Goal: Task Accomplishment & Management: Use online tool/utility

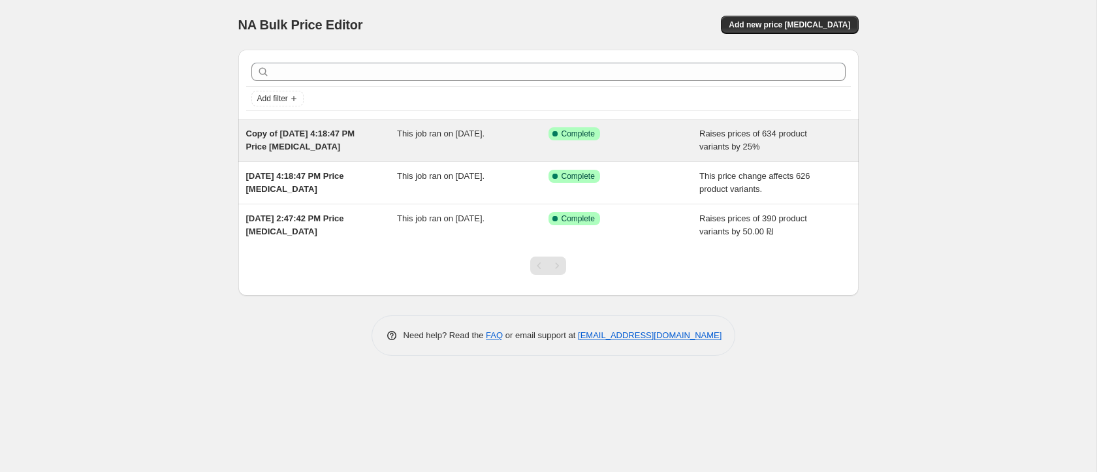
click at [349, 141] on div "Copy of [DATE] 4:18:47 PM Price [MEDICAL_DATA]" at bounding box center [322, 140] width 152 height 26
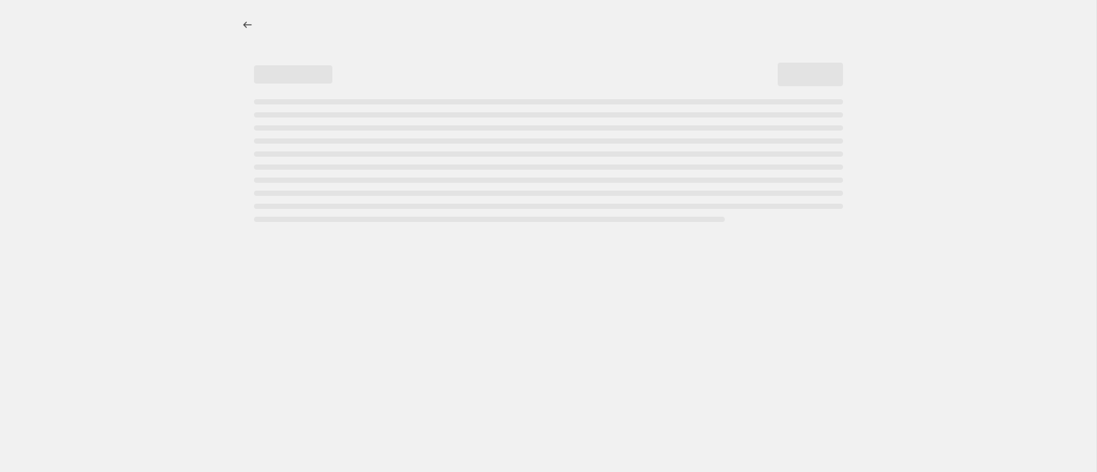
select select "percentage"
select select "remove"
select select "not_equal"
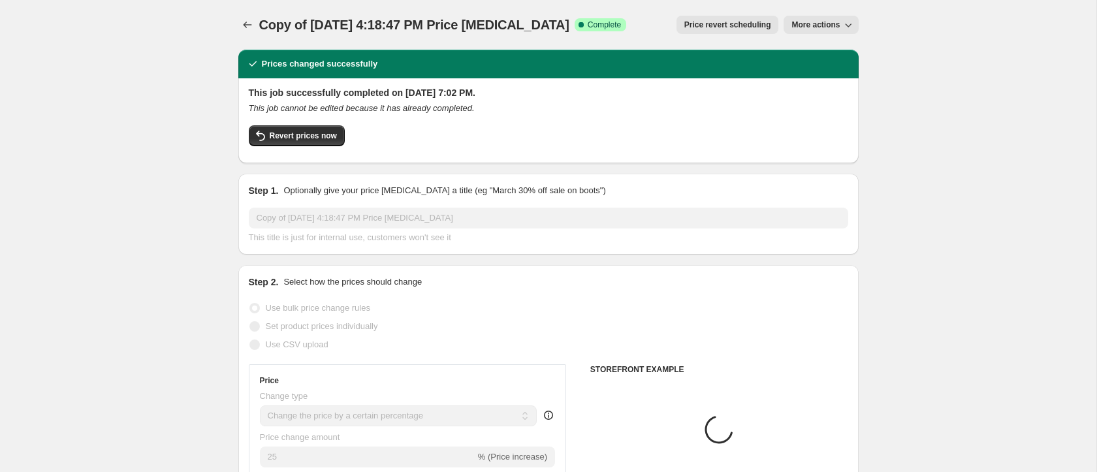
select select "collection"
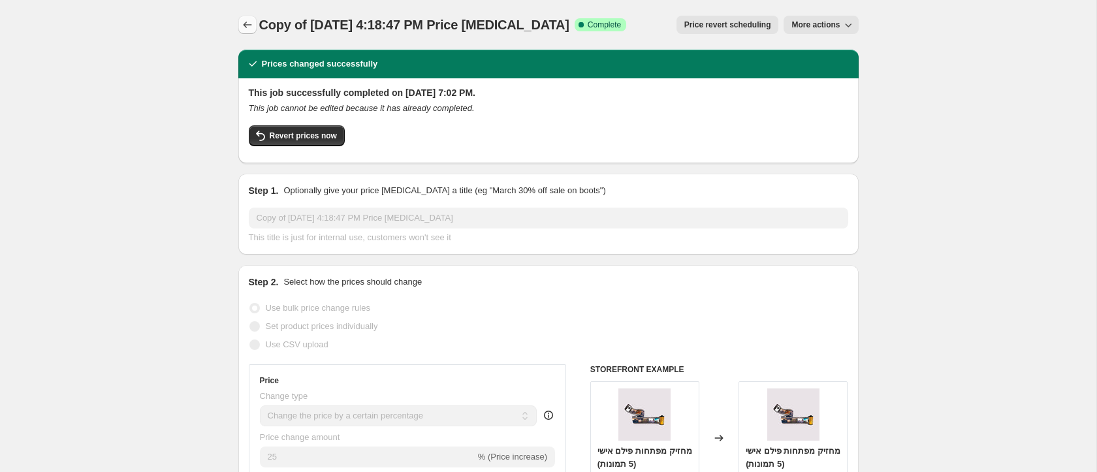
click at [248, 20] on icon "Price change jobs" at bounding box center [247, 24] width 13 height 13
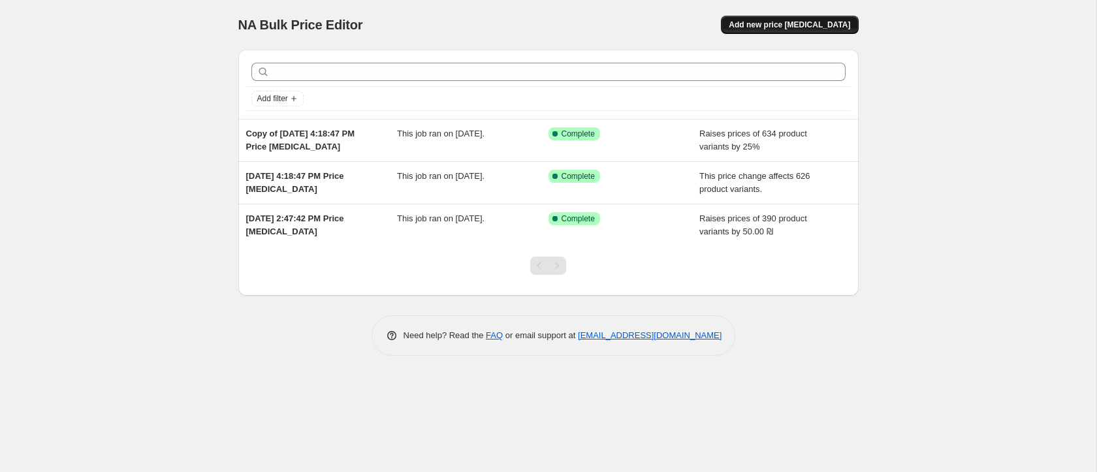
click at [792, 20] on span "Add new price [MEDICAL_DATA]" at bounding box center [789, 25] width 121 height 10
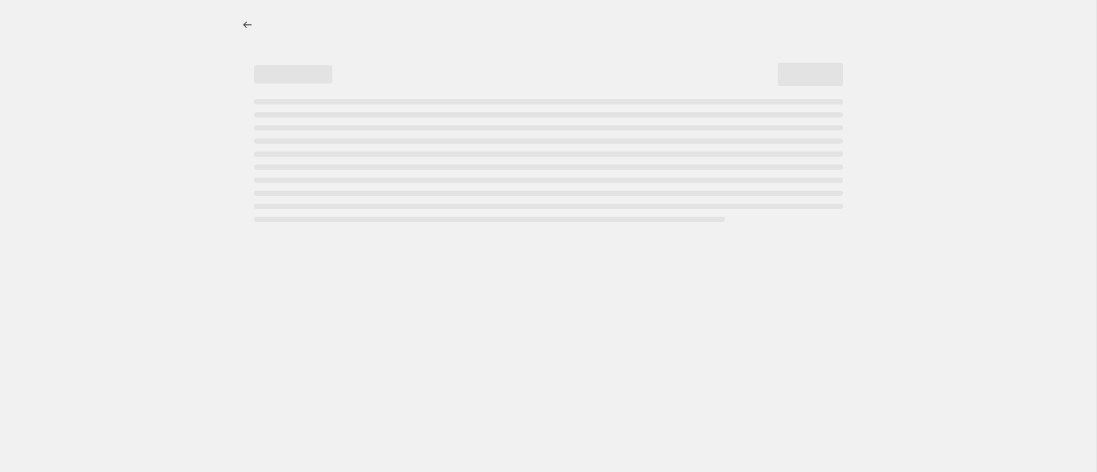
select select "percentage"
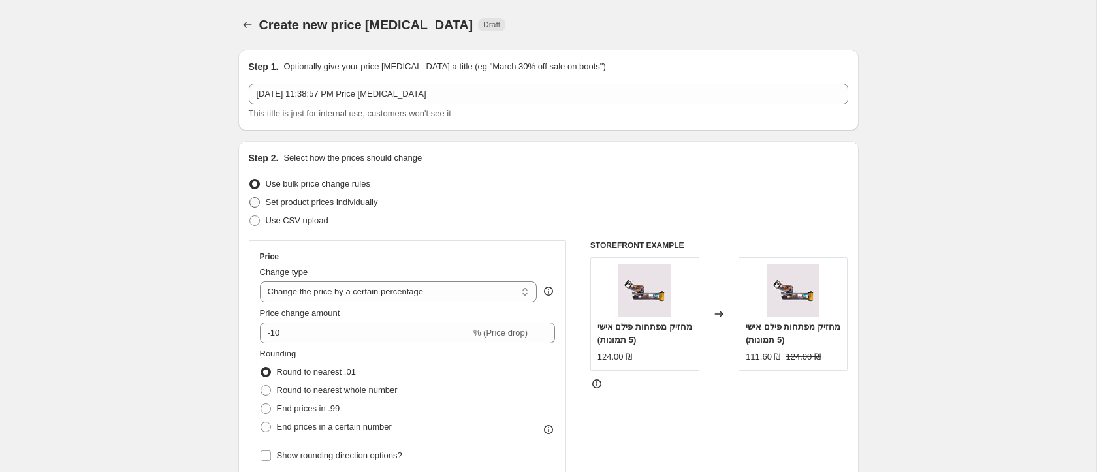
click at [329, 203] on span "Set product prices individually" at bounding box center [322, 202] width 112 height 10
click at [250, 198] on input "Set product prices individually" at bounding box center [250, 197] width 1 height 1
radio input "true"
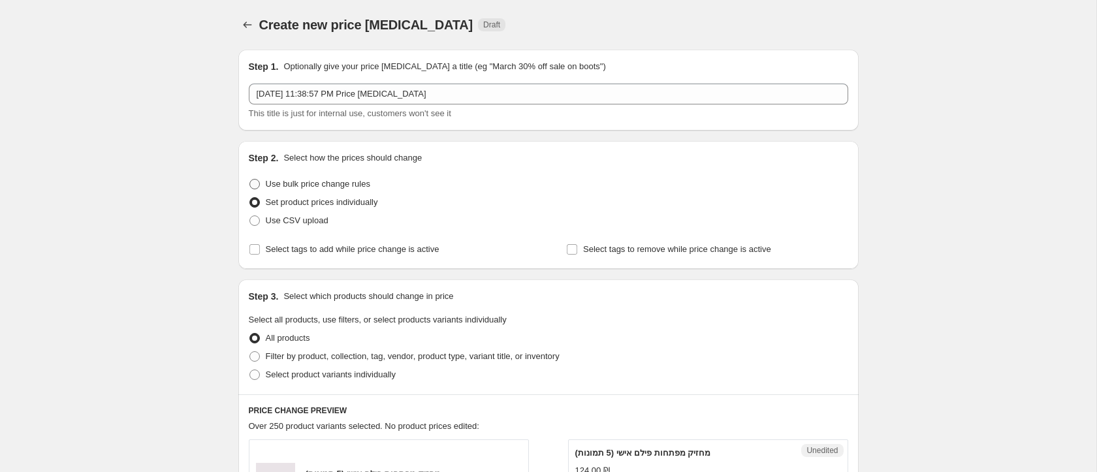
click at [324, 191] on label "Use bulk price change rules" at bounding box center [309, 184] width 121 height 18
click at [250, 180] on input "Use bulk price change rules" at bounding box center [250, 179] width 1 height 1
radio input "true"
select select "percentage"
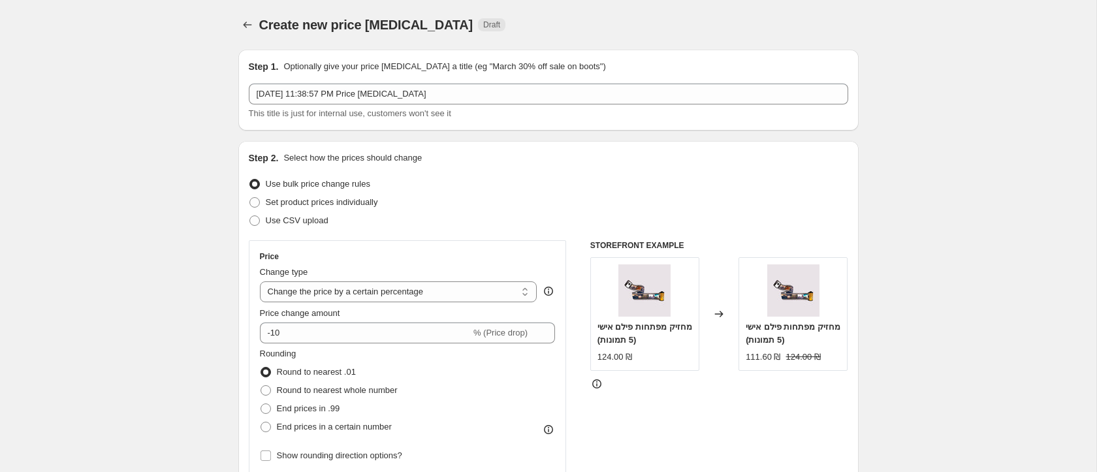
click at [245, 15] on div "Create new price [MEDICAL_DATA]. This page is ready Create new price [MEDICAL_D…" at bounding box center [548, 25] width 621 height 50
click at [248, 22] on icon "Price change jobs" at bounding box center [247, 24] width 13 height 13
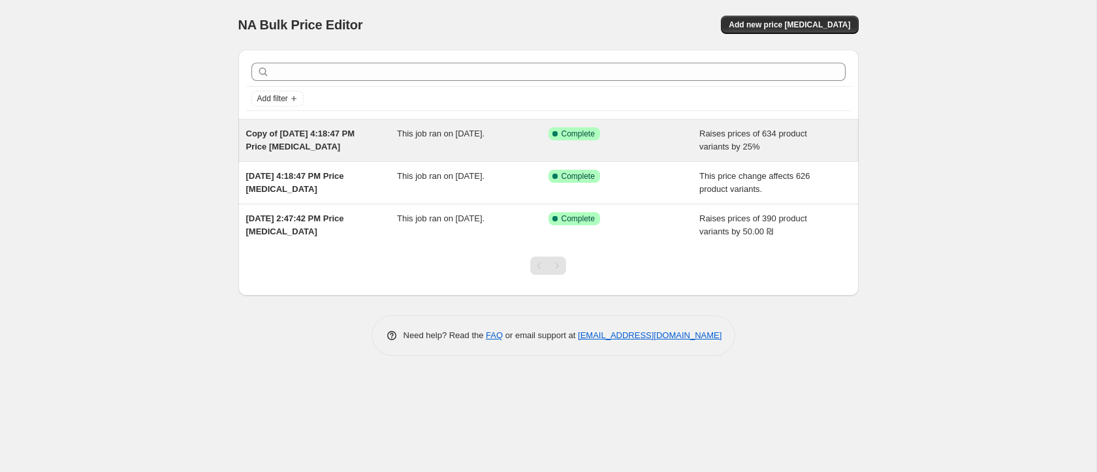
click at [351, 146] on div "Copy of [DATE] 4:18:47 PM Price [MEDICAL_DATA]" at bounding box center [322, 140] width 152 height 26
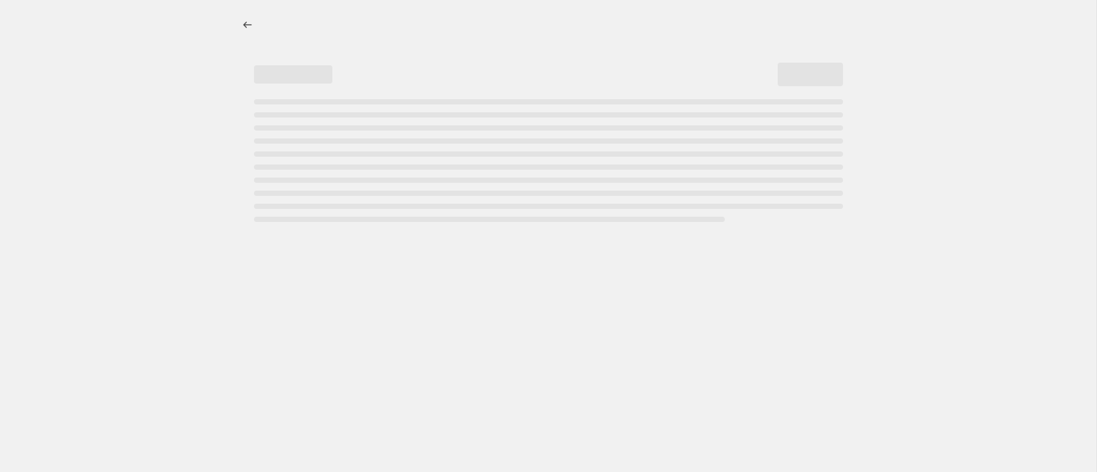
select select "percentage"
select select "remove"
select select "collection"
select select "not_equal"
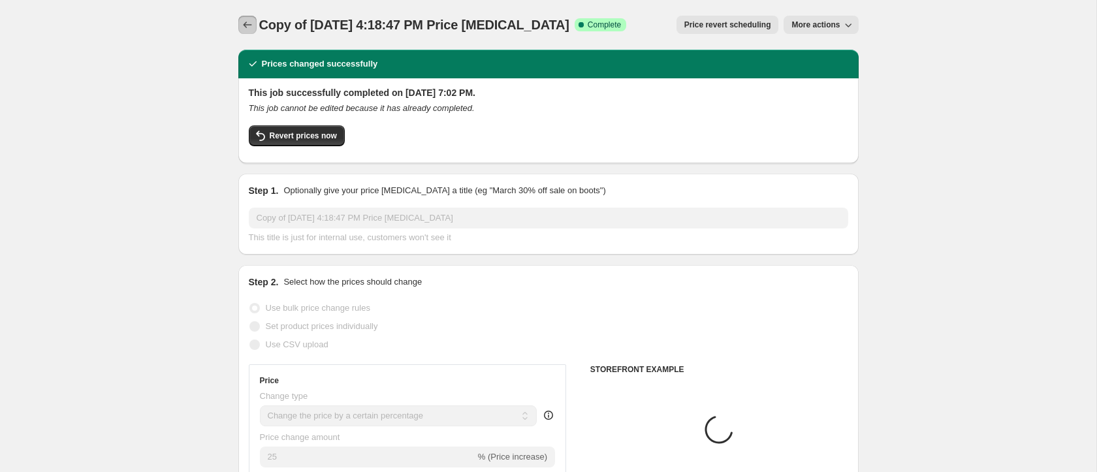
click at [248, 31] on icon "Price change jobs" at bounding box center [247, 24] width 13 height 13
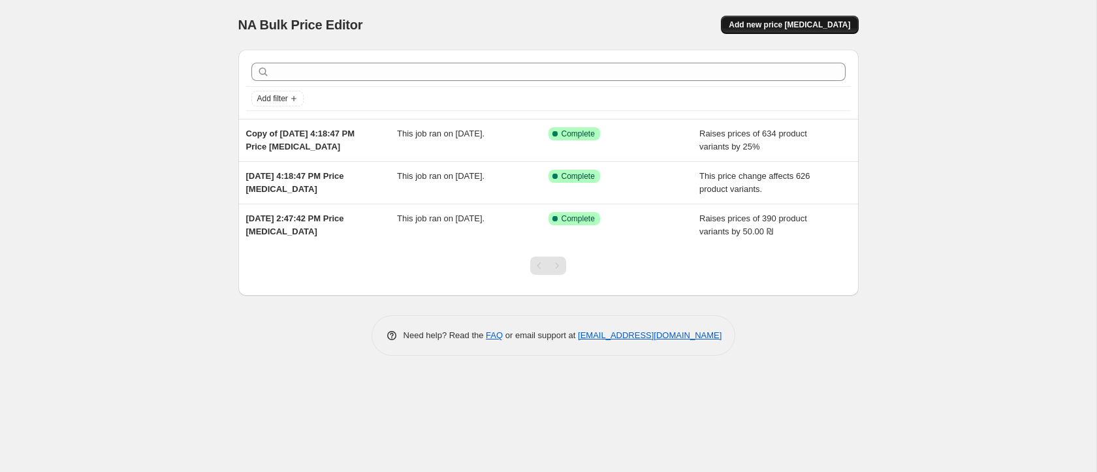
click at [775, 24] on span "Add new price [MEDICAL_DATA]" at bounding box center [789, 25] width 121 height 10
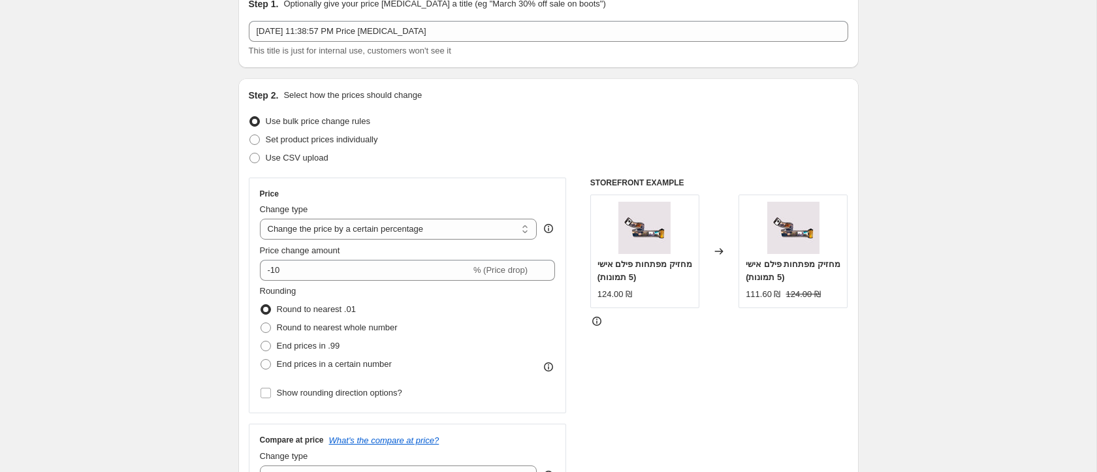
scroll to position [79, 0]
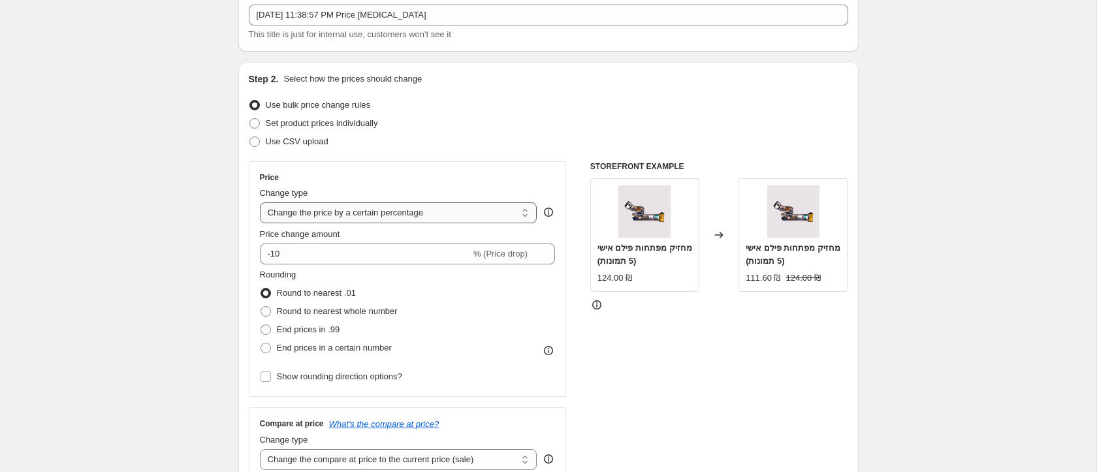
click at [312, 221] on select "Change the price to a certain amount Change the price by a certain amount Chang…" at bounding box center [399, 212] width 278 height 21
click at [260, 202] on select "Change the price to a certain amount Change the price by a certain amount Chang…" at bounding box center [399, 212] width 278 height 21
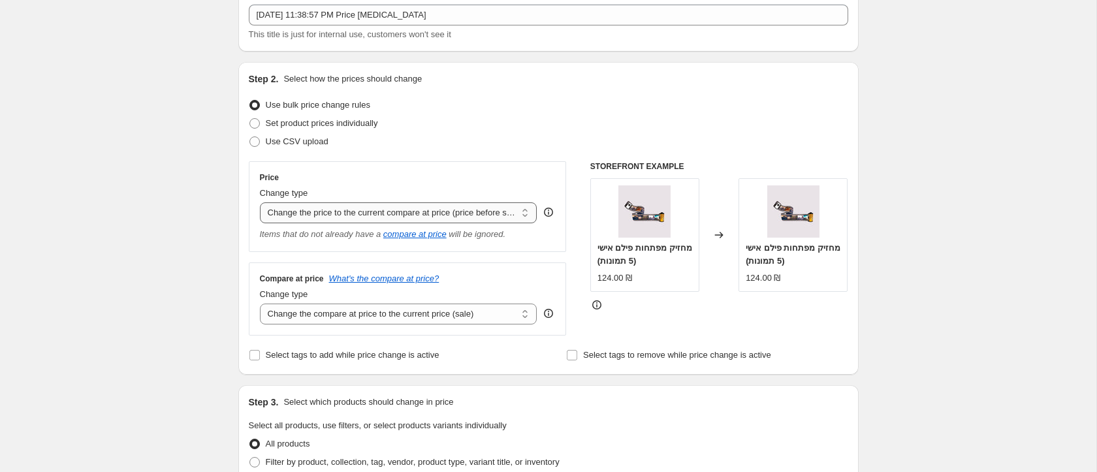
click at [321, 210] on select "Change the price to a certain amount Change the price by a certain amount Chang…" at bounding box center [399, 212] width 278 height 21
select select "percentage"
click at [260, 202] on select "Change the price to a certain amount Change the price by a certain amount Chang…" at bounding box center [399, 212] width 278 height 21
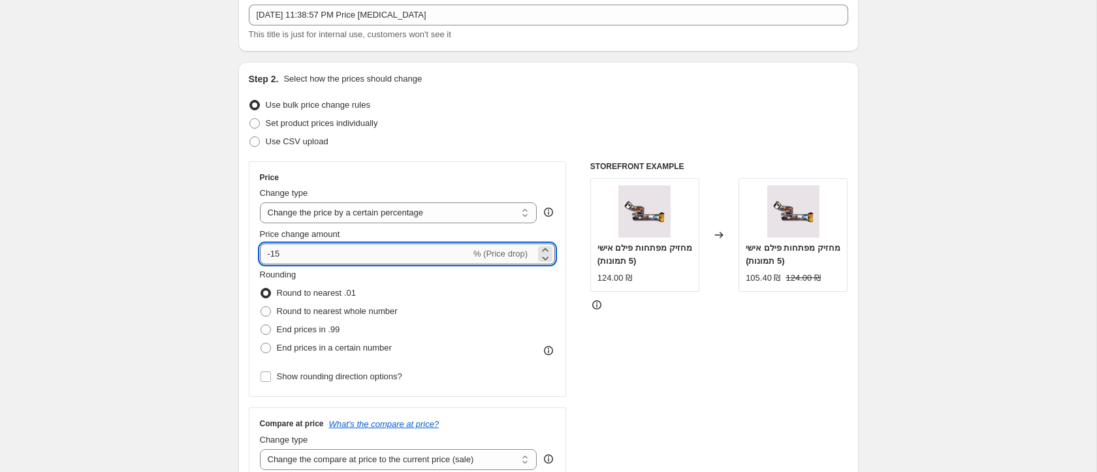
click at [320, 247] on input "-15" at bounding box center [365, 254] width 211 height 21
click at [296, 257] on input "25" at bounding box center [358, 254] width 196 height 21
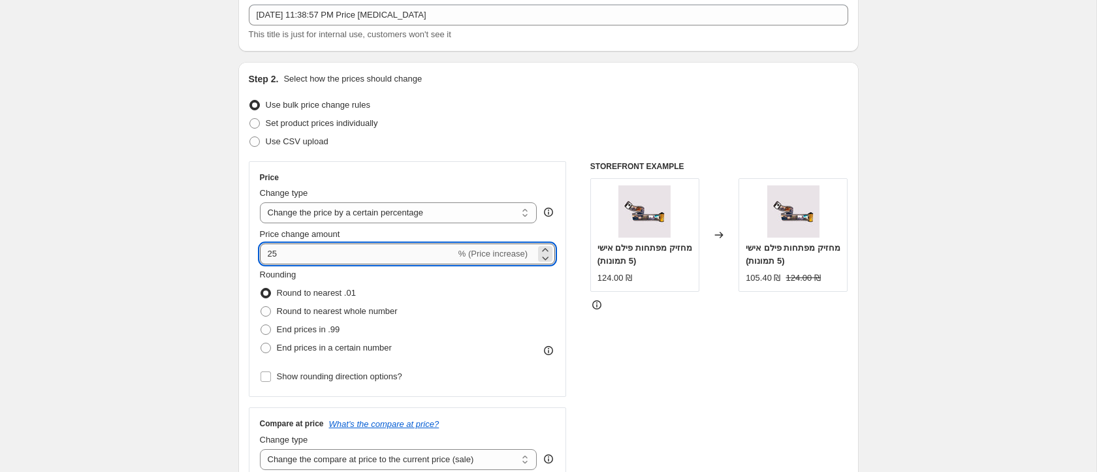
click at [296, 257] on input "25" at bounding box center [358, 254] width 196 height 21
click at [315, 252] on input "20" at bounding box center [358, 254] width 196 height 21
type input "2"
type input "-20"
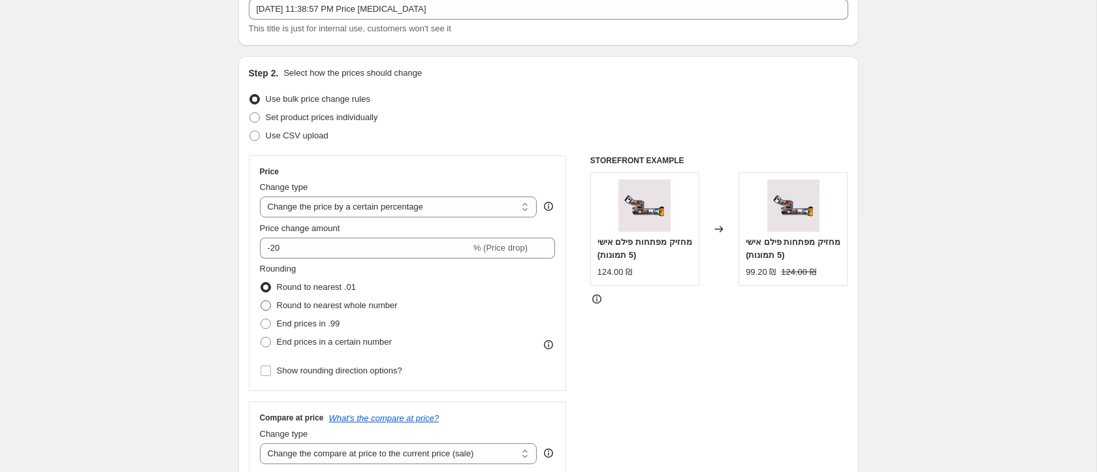
click at [363, 306] on span "Round to nearest whole number" at bounding box center [337, 305] width 121 height 10
click at [261, 301] on input "Round to nearest whole number" at bounding box center [261, 300] width 1 height 1
radio input "true"
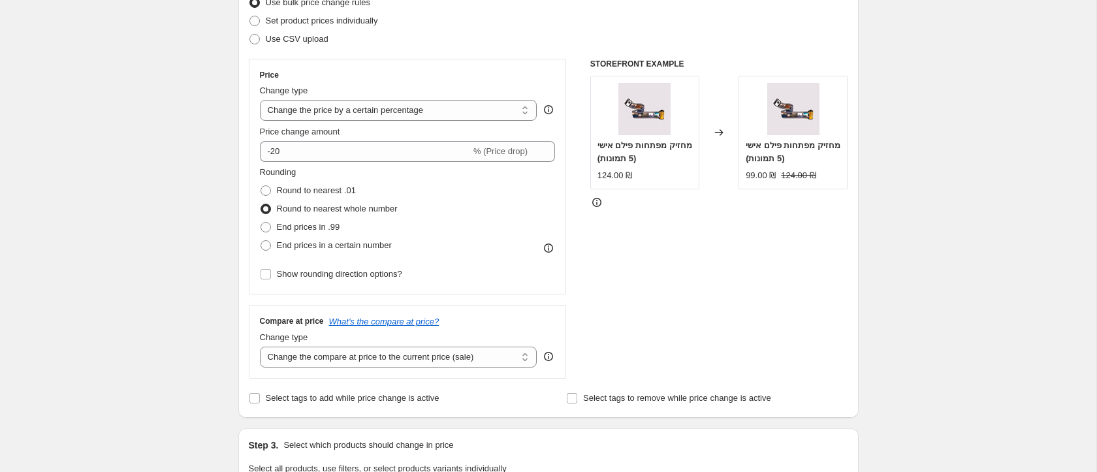
scroll to position [182, 0]
click at [306, 189] on span "Round to nearest .01" at bounding box center [316, 190] width 79 height 10
click at [261, 186] on input "Round to nearest .01" at bounding box center [261, 185] width 1 height 1
radio input "true"
click at [311, 207] on span "Round to nearest whole number" at bounding box center [337, 208] width 121 height 10
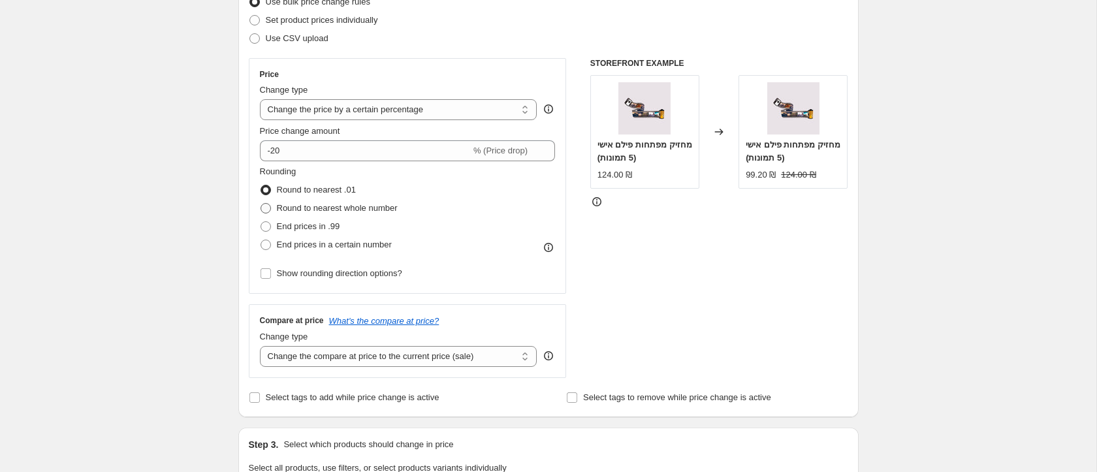
click at [261, 204] on input "Round to nearest whole number" at bounding box center [261, 203] width 1 height 1
radio input "true"
click at [306, 227] on span "End prices in .99" at bounding box center [308, 226] width 63 height 10
click at [261, 222] on input "End prices in .99" at bounding box center [261, 221] width 1 height 1
radio input "true"
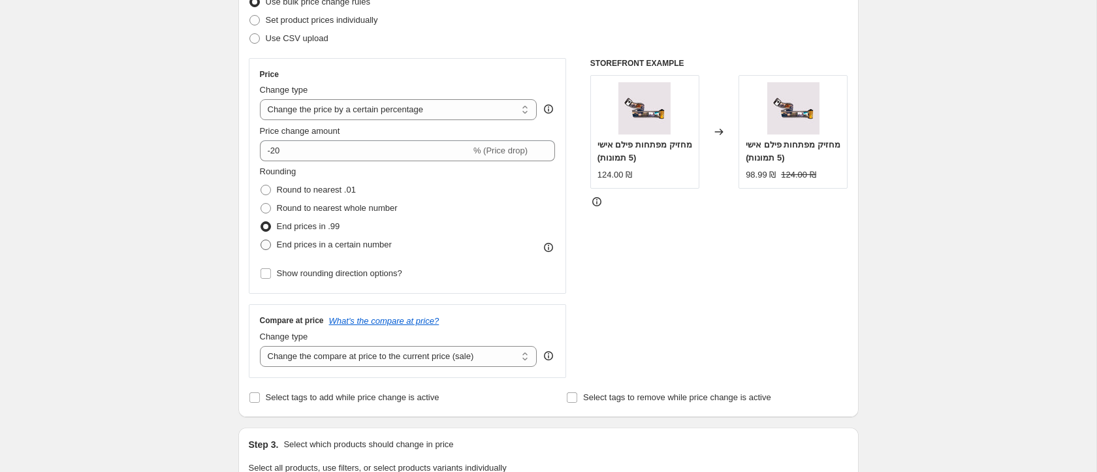
click at [308, 245] on span "End prices in a certain number" at bounding box center [334, 245] width 115 height 10
click at [261, 240] on input "End prices in a certain number" at bounding box center [261, 240] width 1 height 1
radio input "true"
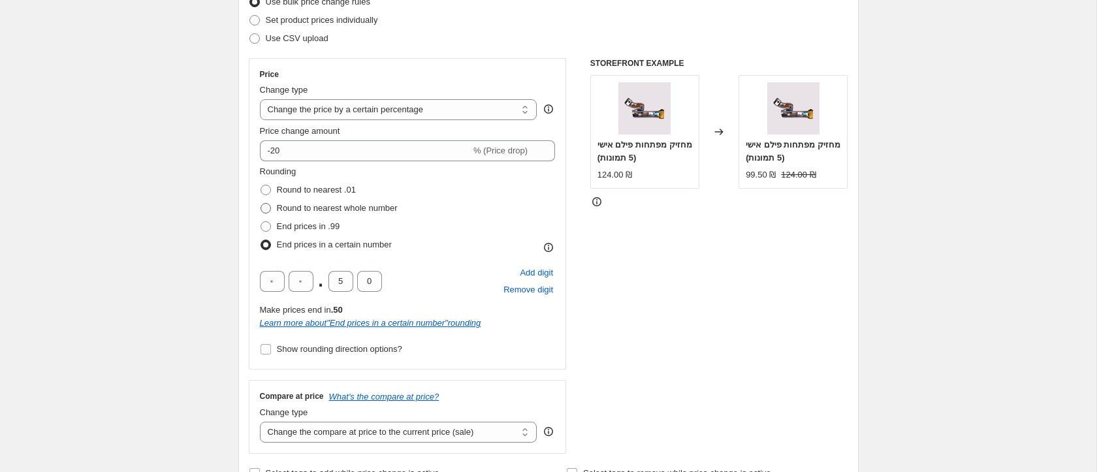
click at [323, 209] on span "Round to nearest whole number" at bounding box center [337, 208] width 121 height 10
click at [261, 204] on input "Round to nearest whole number" at bounding box center [261, 203] width 1 height 1
radio input "true"
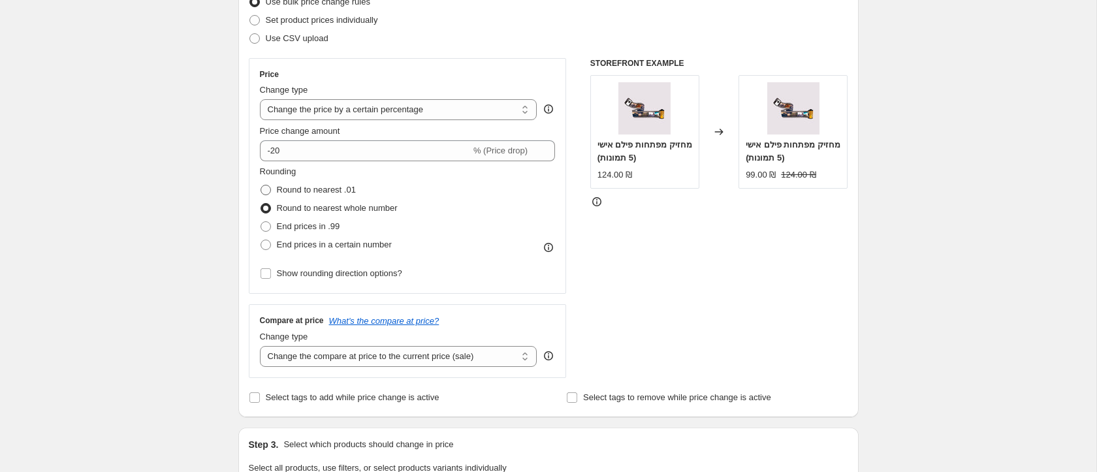
click at [307, 191] on span "Round to nearest .01" at bounding box center [316, 190] width 79 height 10
click at [261, 186] on input "Round to nearest .01" at bounding box center [261, 185] width 1 height 1
radio input "true"
click at [309, 206] on span "Round to nearest whole number" at bounding box center [337, 208] width 121 height 10
click at [261, 204] on input "Round to nearest whole number" at bounding box center [261, 203] width 1 height 1
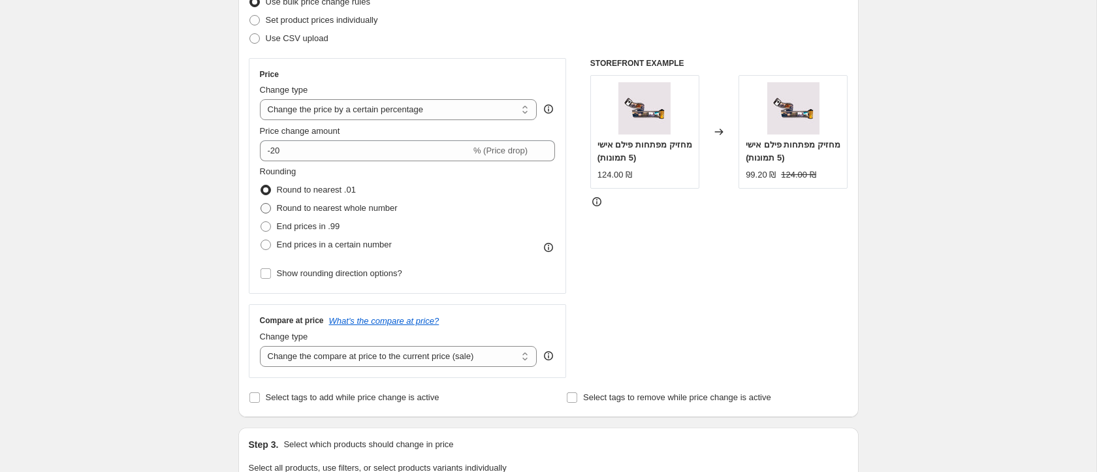
radio input "true"
click at [314, 191] on span "Round to nearest .01" at bounding box center [316, 190] width 79 height 10
click at [261, 186] on input "Round to nearest .01" at bounding box center [261, 185] width 1 height 1
radio input "true"
click at [315, 207] on span "Round to nearest whole number" at bounding box center [337, 208] width 121 height 10
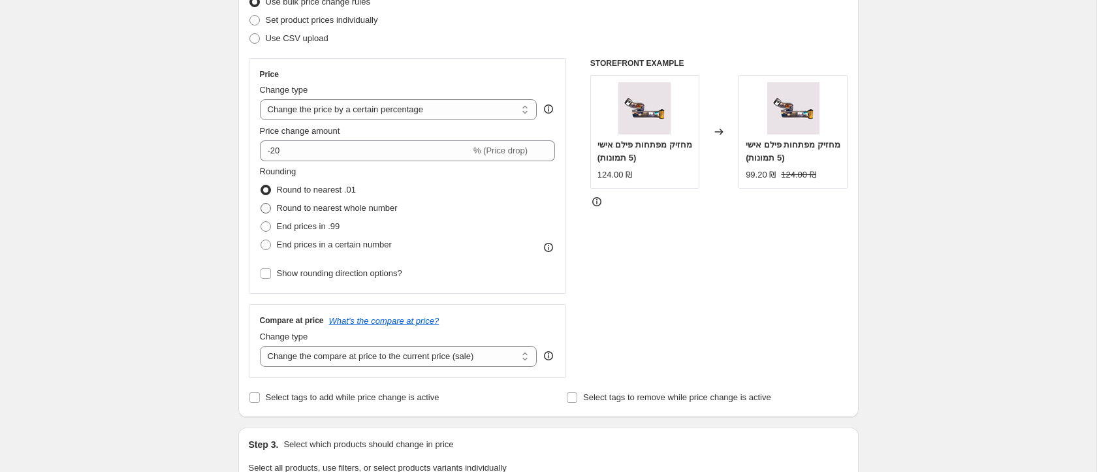
click at [261, 204] on input "Round to nearest whole number" at bounding box center [261, 203] width 1 height 1
radio input "true"
click at [321, 361] on select "Change the compare at price to the current price (sale) Change the compare at p…" at bounding box center [399, 356] width 278 height 21
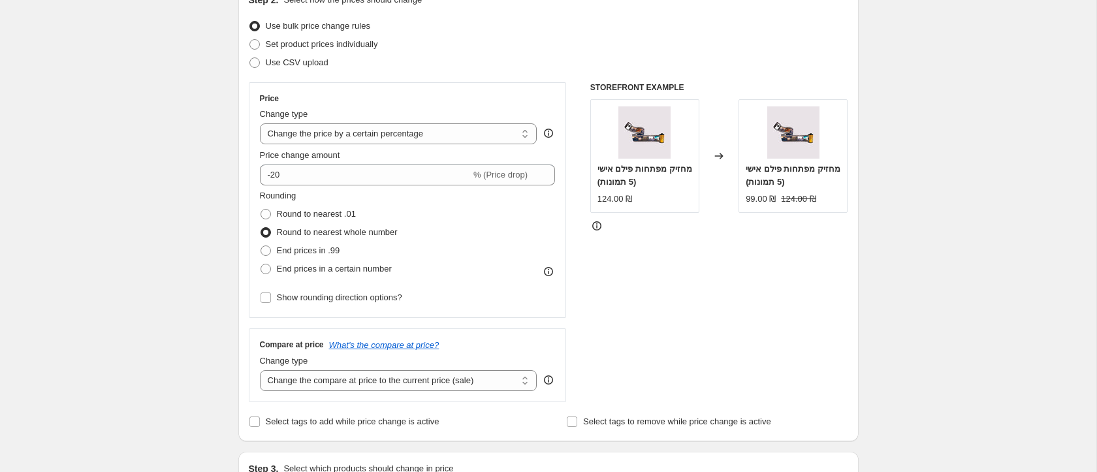
scroll to position [156, 0]
click at [337, 139] on select "Change the price to a certain amount Change the price by a certain amount Chang…" at bounding box center [399, 135] width 278 height 21
select select "ecap"
click at [260, 125] on select "Change the price to a certain amount Change the price by a certain amount Chang…" at bounding box center [399, 135] width 278 height 21
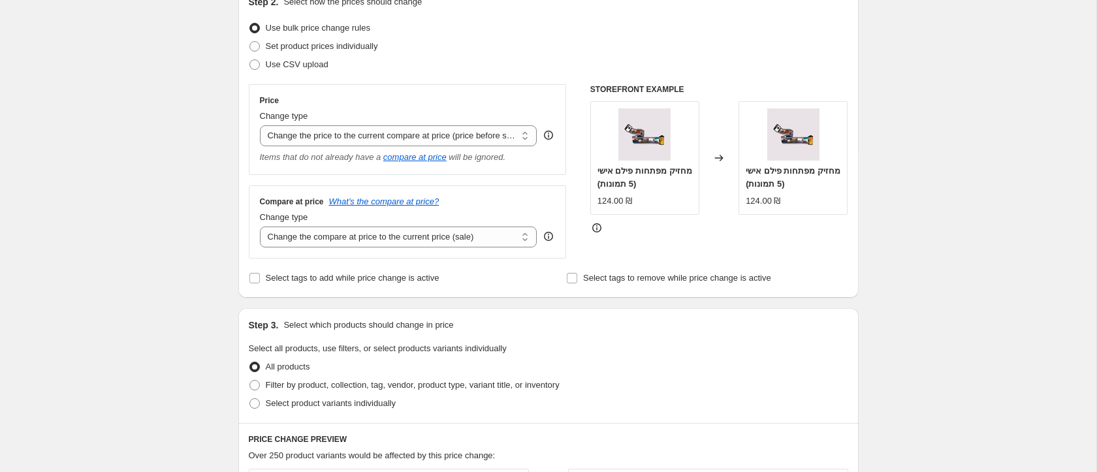
click at [328, 166] on div "Price Change type Change the price to a certain amount Change the price by a ce…" at bounding box center [408, 129] width 318 height 91
click at [349, 239] on select "Change the compare at price to the current price (sale) Change the compare at p…" at bounding box center [399, 237] width 278 height 21
select select "no_change"
click at [260, 227] on select "Change the compare at price to the current price (sale) Change the compare at p…" at bounding box center [399, 237] width 278 height 21
click at [338, 146] on div "Price Change type Change the price to a certain amount Change the price by a ce…" at bounding box center [408, 129] width 296 height 69
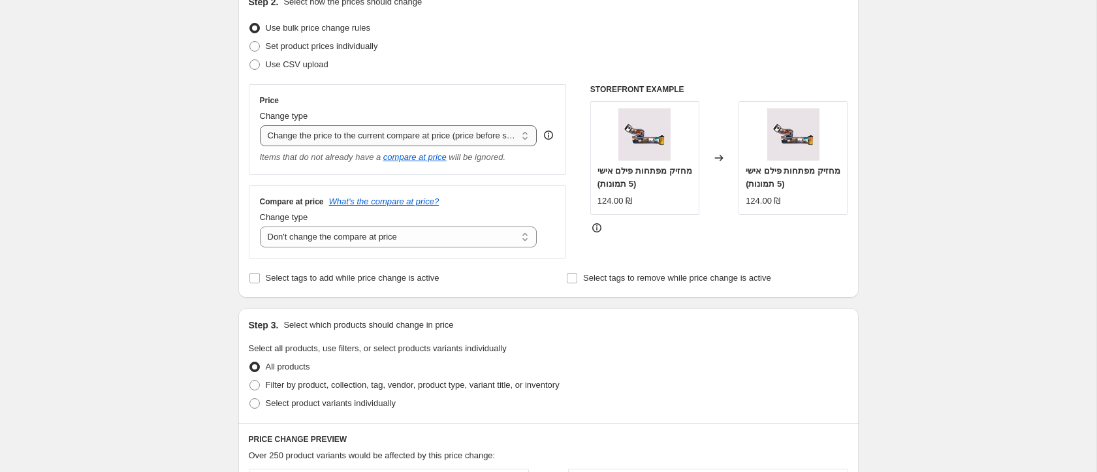
click at [340, 138] on select "Change the price to a certain amount Change the price by a certain amount Chang…" at bounding box center [399, 135] width 278 height 21
select select "percentage"
click at [260, 125] on select "Change the price to a certain amount Change the price by a certain amount Chang…" at bounding box center [399, 135] width 278 height 21
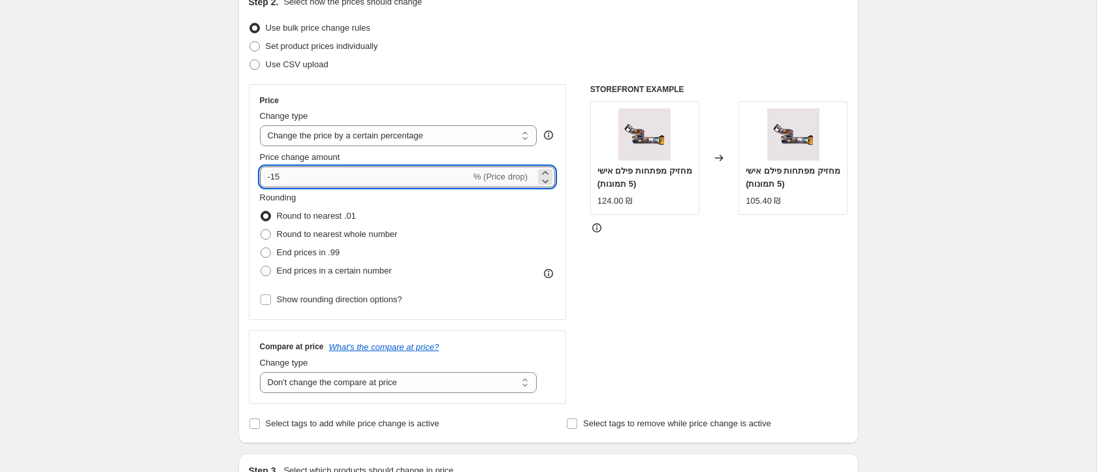
click at [349, 170] on input "-15" at bounding box center [365, 177] width 211 height 21
type input "-1"
type input "-20"
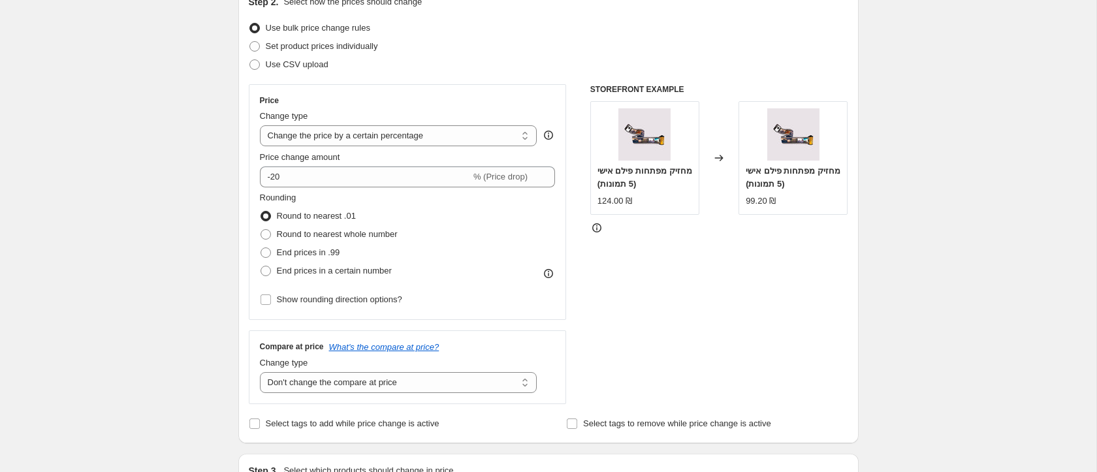
click at [326, 232] on span "Round to nearest whole number" at bounding box center [337, 234] width 121 height 10
click at [261, 230] on input "Round to nearest whole number" at bounding box center [261, 229] width 1 height 1
radio input "true"
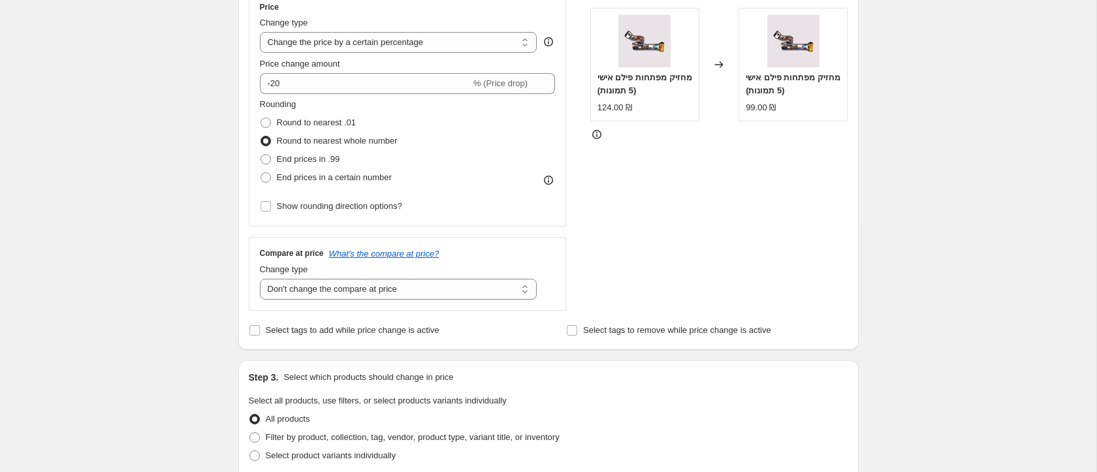
scroll to position [259, 0]
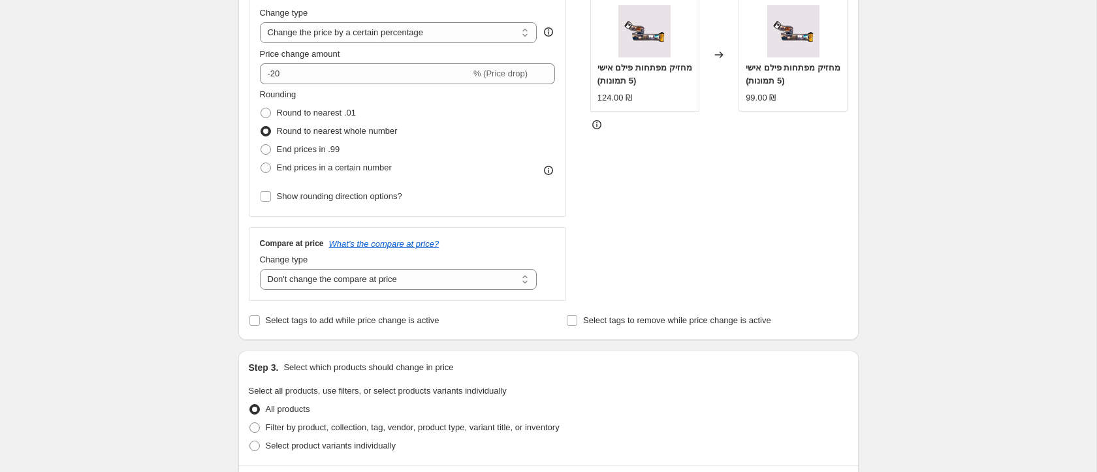
click at [338, 292] on div "Compare at price What's the compare at price? Change type Change the compare at…" at bounding box center [408, 263] width 318 height 73
click at [342, 285] on select "Change the compare at price to the current price (sale) Change the compare at p…" at bounding box center [399, 279] width 278 height 21
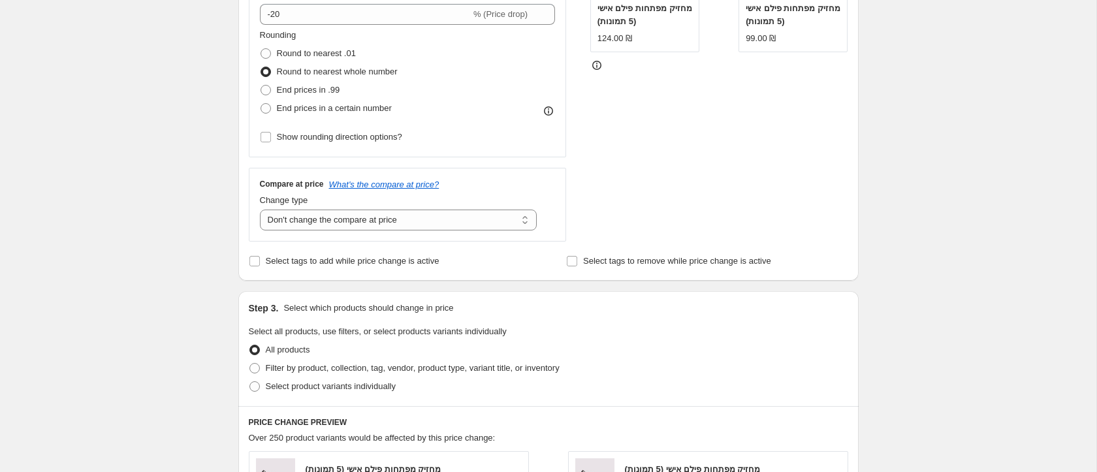
scroll to position [315, 0]
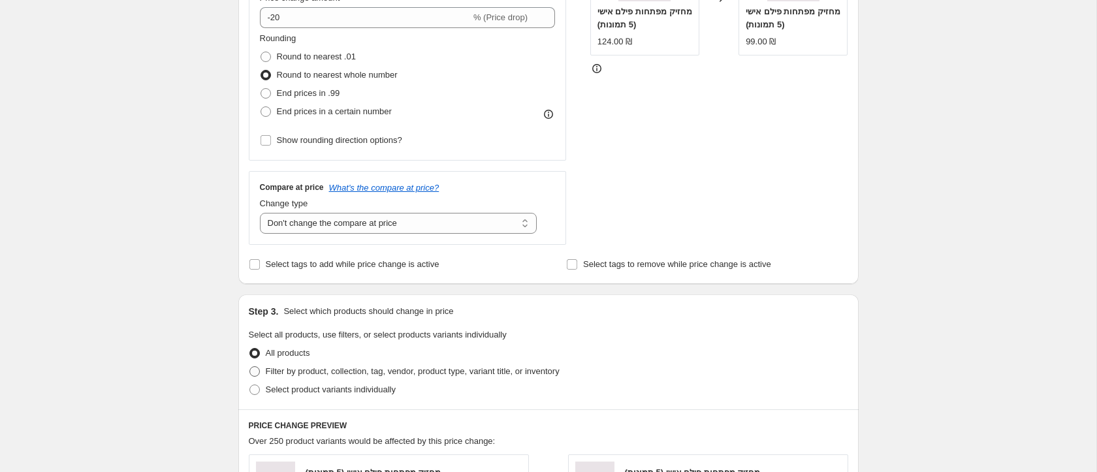
click at [335, 370] on span "Filter by product, collection, tag, vendor, product type, variant title, or inv…" at bounding box center [413, 371] width 294 height 10
click at [250, 367] on input "Filter by product, collection, tag, vendor, product type, variant title, or inv…" at bounding box center [250, 366] width 1 height 1
radio input "true"
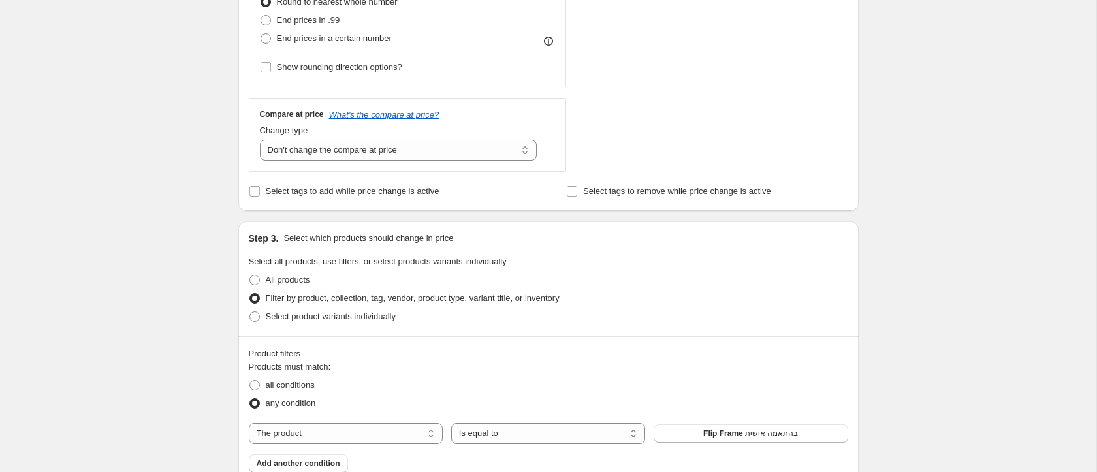
scroll to position [403, 0]
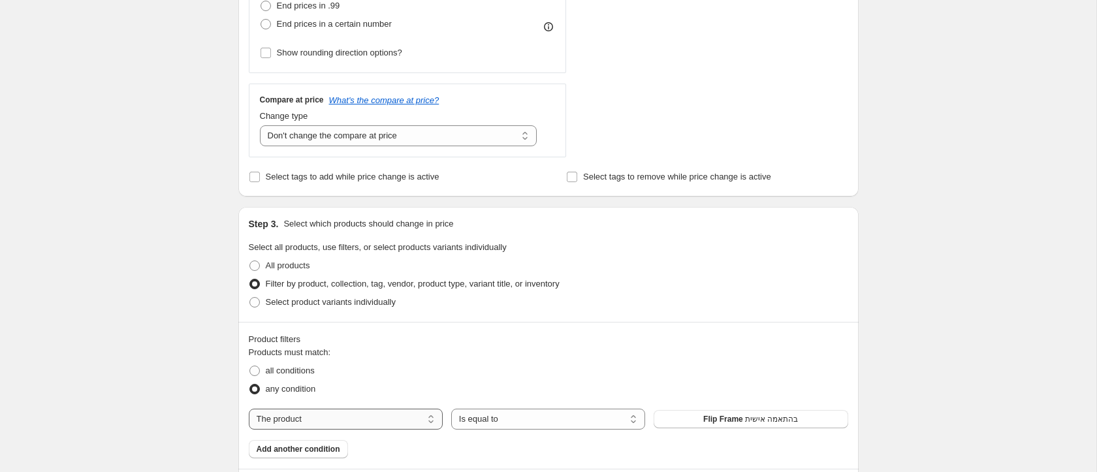
click at [335, 413] on select "The product The product's collection The product's tag The product's vendor The…" at bounding box center [346, 419] width 194 height 21
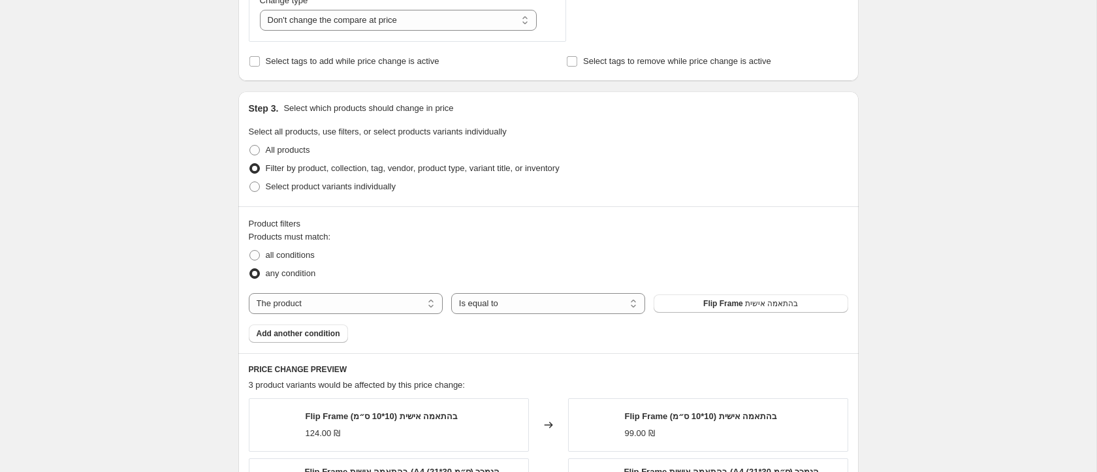
scroll to position [521, 0]
click at [374, 308] on select "The product The product's collection The product's tag The product's vendor The…" at bounding box center [346, 301] width 194 height 21
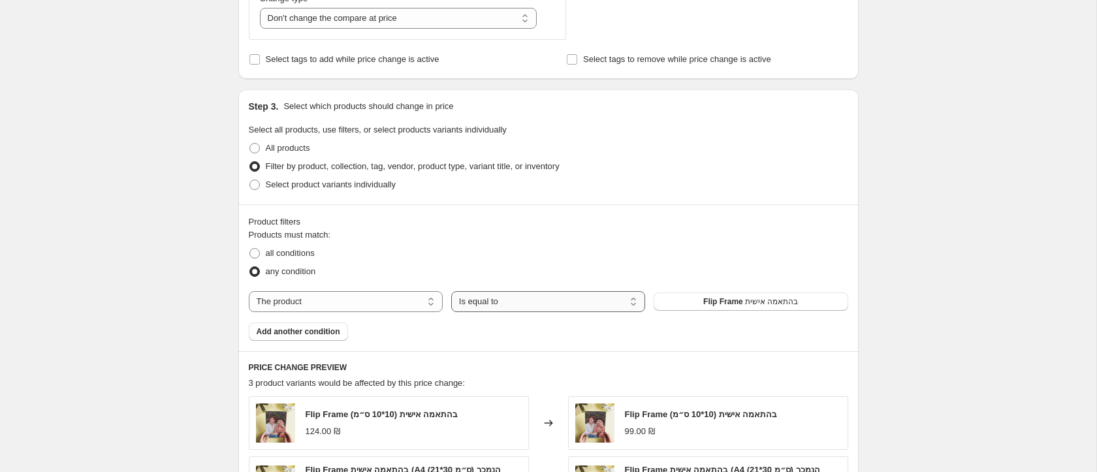
click at [483, 304] on select "Is equal to Is not equal to" at bounding box center [548, 301] width 194 height 21
select select "not_equal"
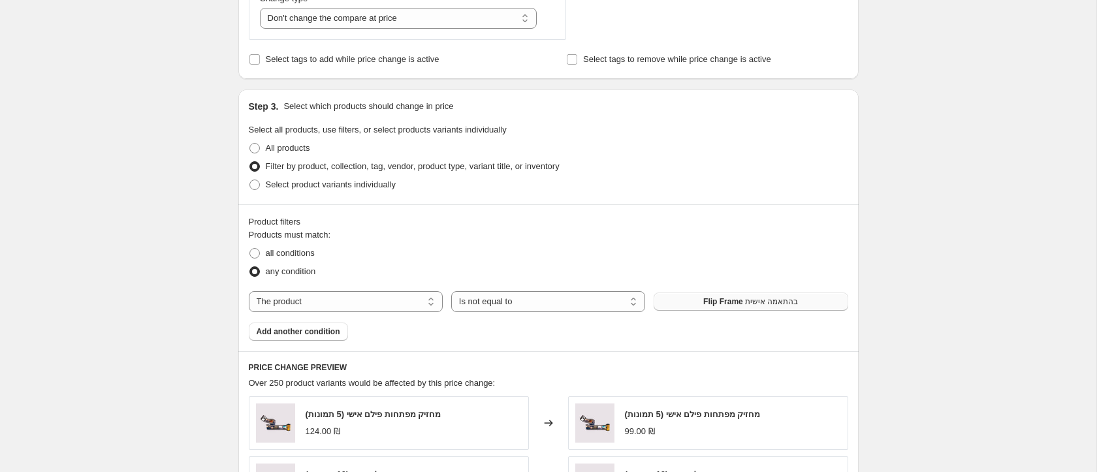
click at [679, 302] on button "Flip Frame בהתאמה אישית" at bounding box center [751, 302] width 194 height 18
click at [302, 297] on select "The product The product's collection The product's tag The product's vendor The…" at bounding box center [346, 301] width 194 height 21
select select "collection"
click at [695, 299] on button "אקססוריז" at bounding box center [751, 302] width 194 height 18
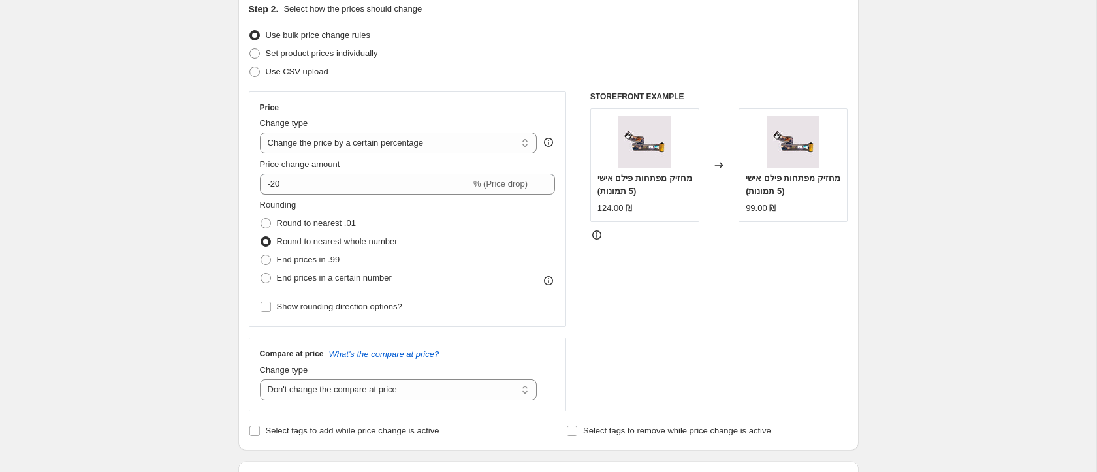
scroll to position [148, 0]
click at [315, 391] on select "Change the compare at price to the current price (sale) Change the compare at p…" at bounding box center [399, 391] width 278 height 21
click at [341, 140] on select "Change the price to a certain amount Change the price by a certain amount Chang…" at bounding box center [399, 144] width 278 height 21
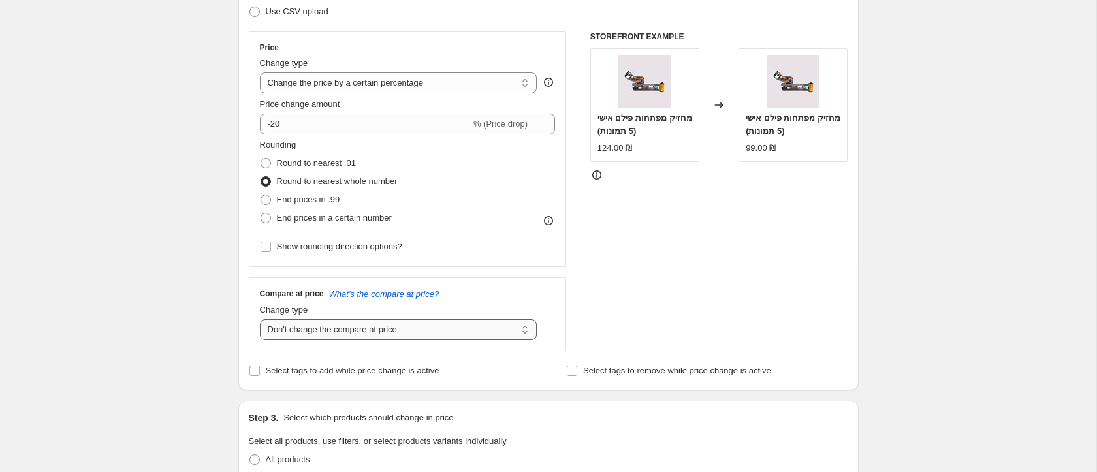
scroll to position [210, 0]
click at [331, 335] on select "Change the compare at price to the current price (sale) Change the compare at p…" at bounding box center [399, 328] width 278 height 21
click at [260, 318] on select "Change the compare at price to the current price (sale) Change the compare at p…" at bounding box center [399, 328] width 278 height 21
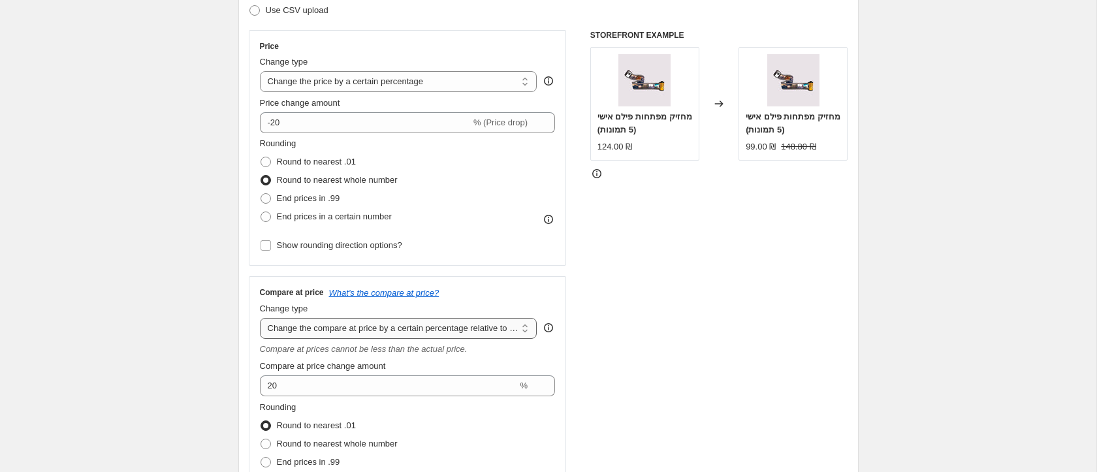
click at [351, 335] on select "Change the compare at price to the current price (sale) Change the compare at p…" at bounding box center [399, 328] width 278 height 21
select select "ep"
click at [260, 318] on select "Change the compare at price to the current price (sale) Change the compare at p…" at bounding box center [399, 328] width 278 height 21
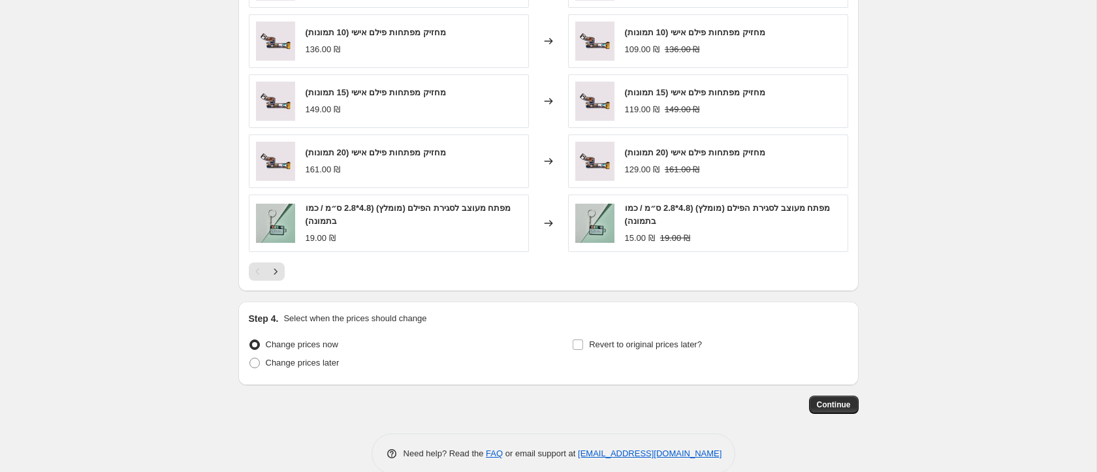
scroll to position [984, 0]
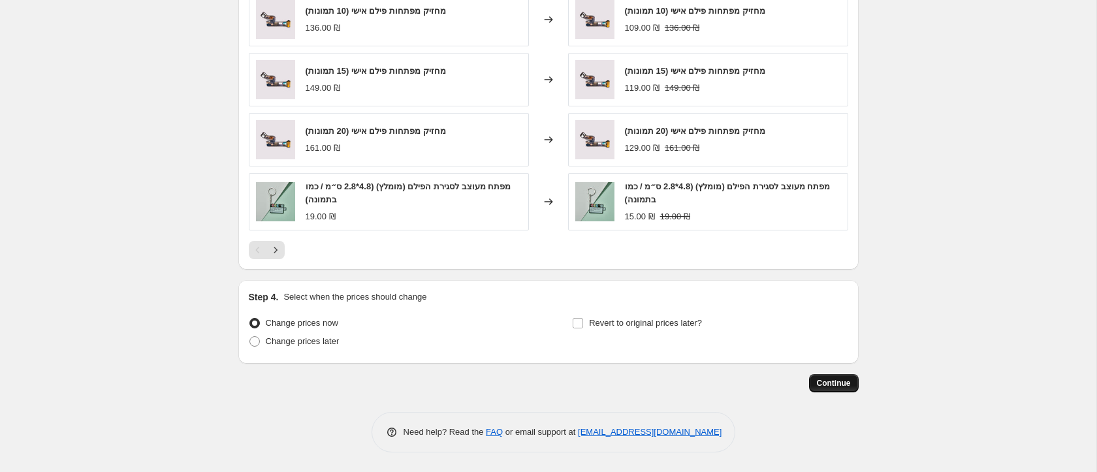
click at [830, 385] on span "Continue" at bounding box center [834, 383] width 34 height 10
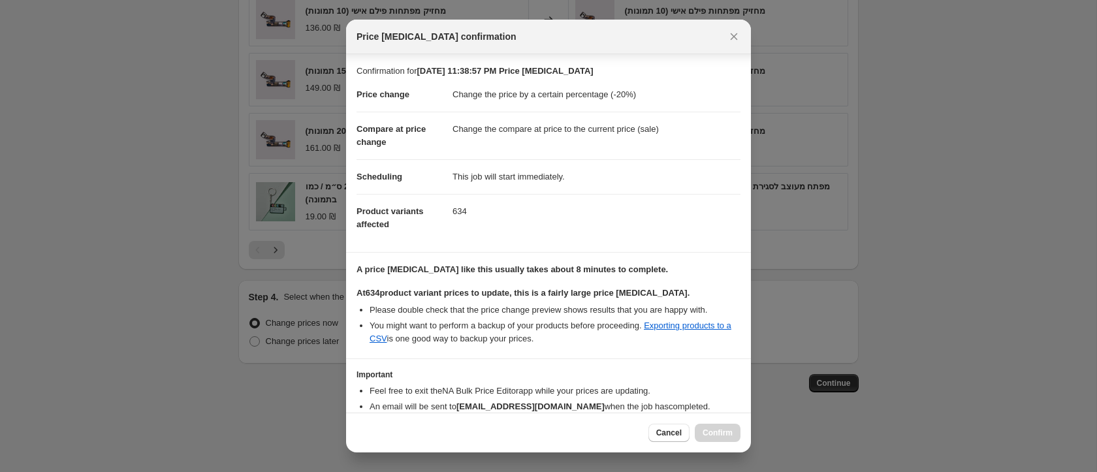
scroll to position [69, 0]
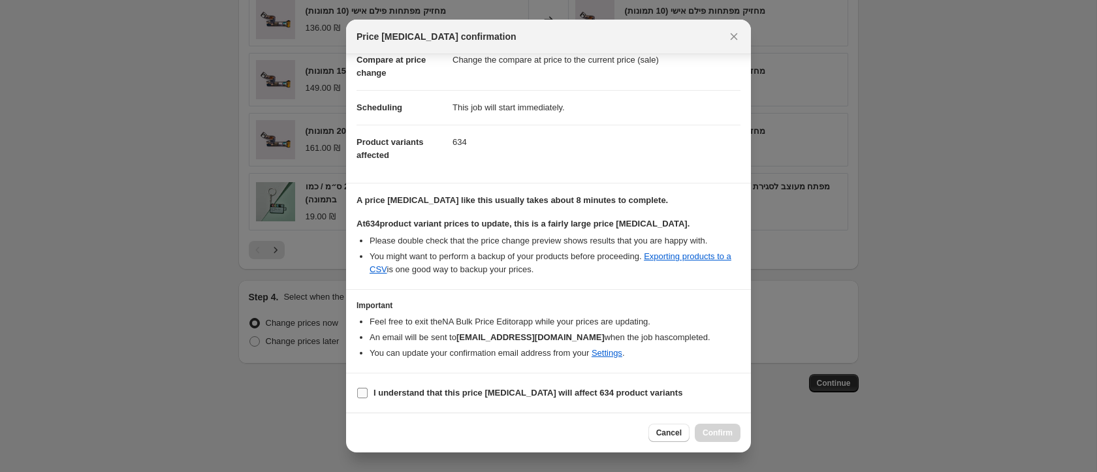
click at [623, 401] on label "I understand that this price [MEDICAL_DATA] will affect 634 product variants" at bounding box center [520, 393] width 326 height 18
click at [368, 398] on input "I understand that this price [MEDICAL_DATA] will affect 634 product variants" at bounding box center [362, 393] width 10 height 10
checkbox input "true"
click at [715, 430] on span "Confirm" at bounding box center [718, 433] width 30 height 10
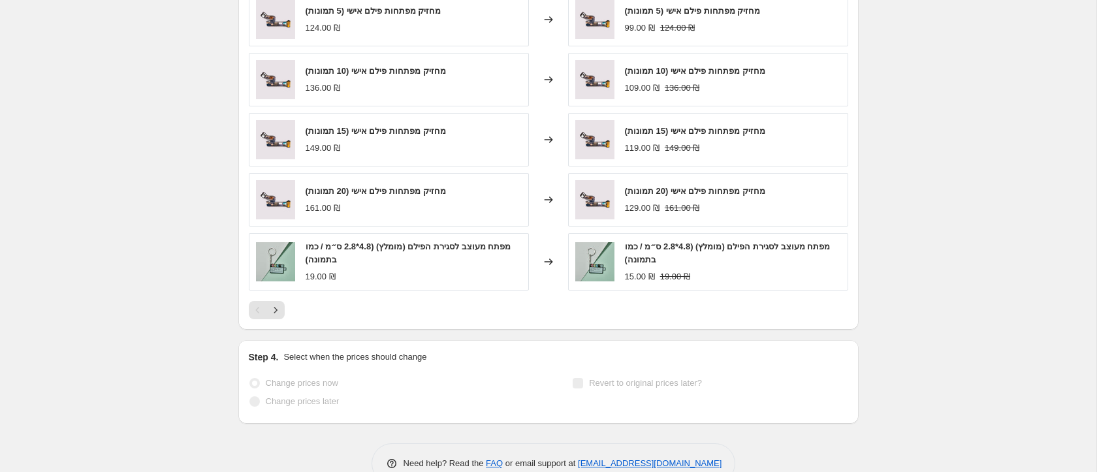
scroll to position [1018, 0]
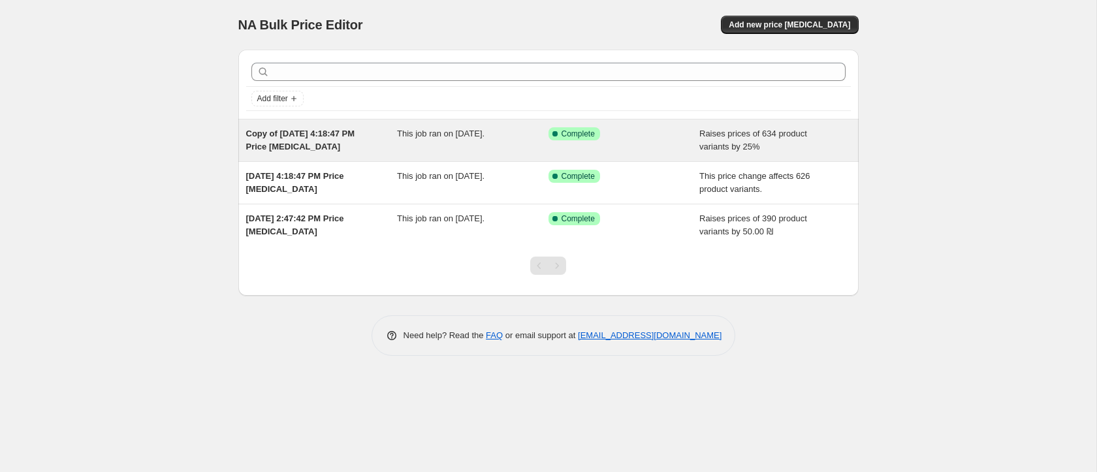
click at [348, 152] on div "Copy of [DATE] 4:18:47 PM Price [MEDICAL_DATA]" at bounding box center [322, 140] width 152 height 26
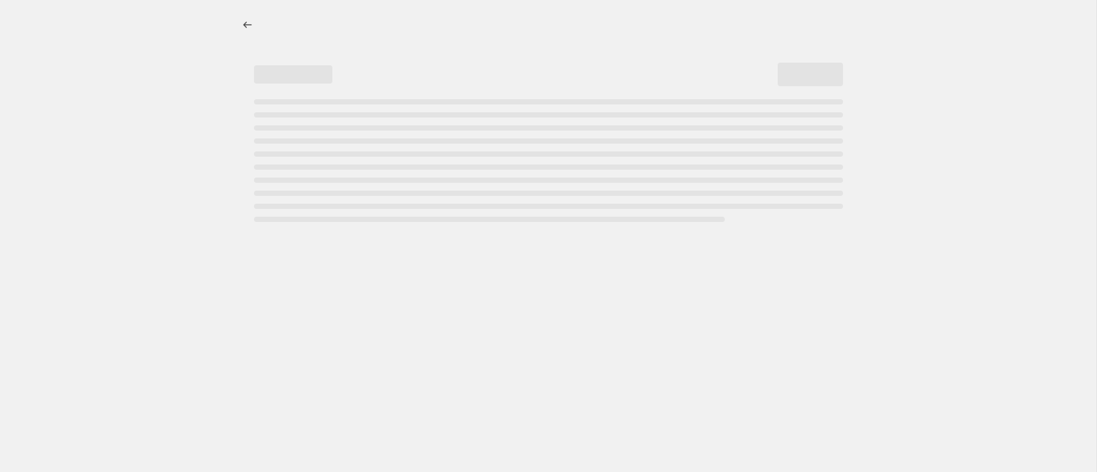
select select "percentage"
select select "remove"
select select "collection"
select select "not_equal"
